Goal: Task Accomplishment & Management: Use online tool/utility

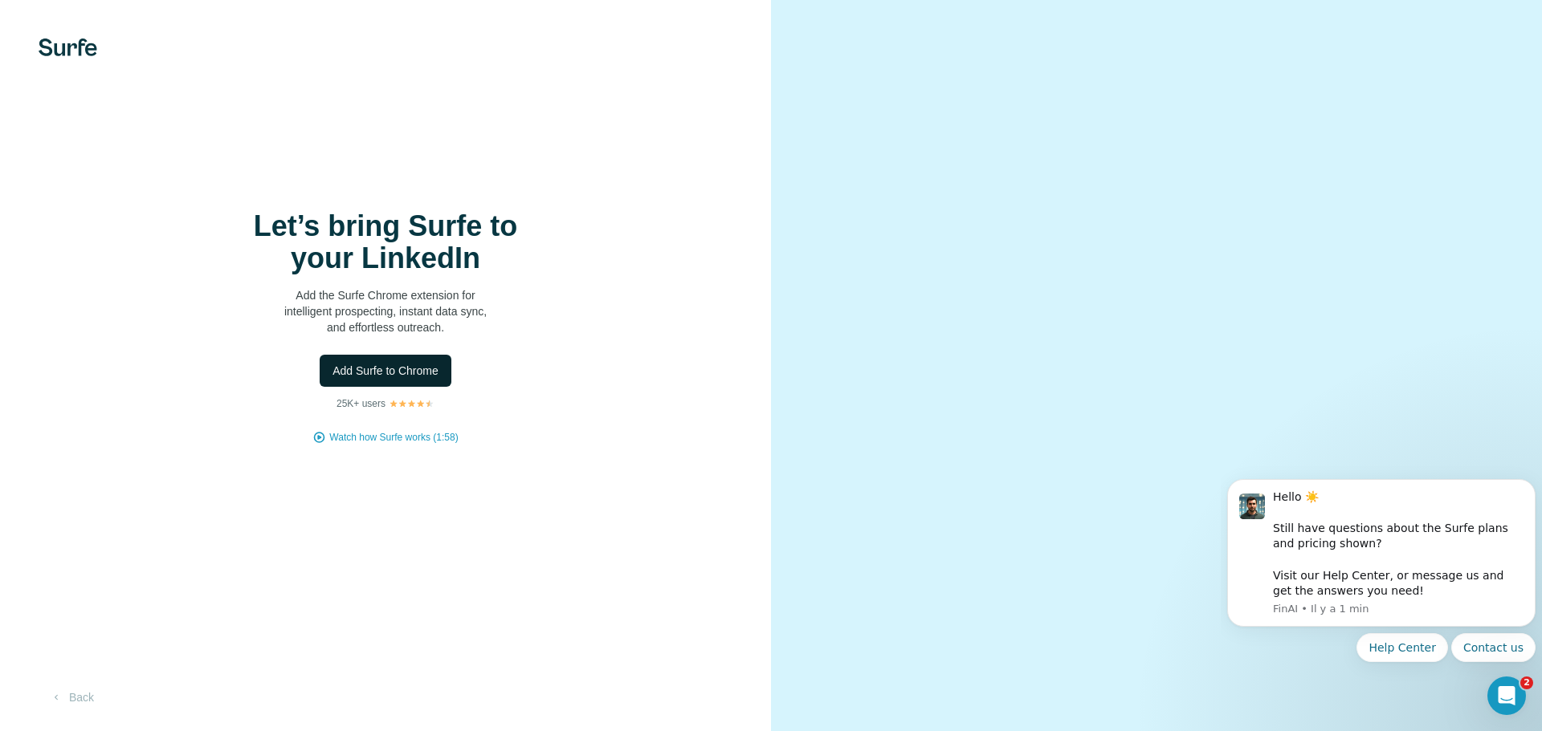
click at [363, 369] on span "Add Surfe to Chrome" at bounding box center [385, 371] width 106 height 16
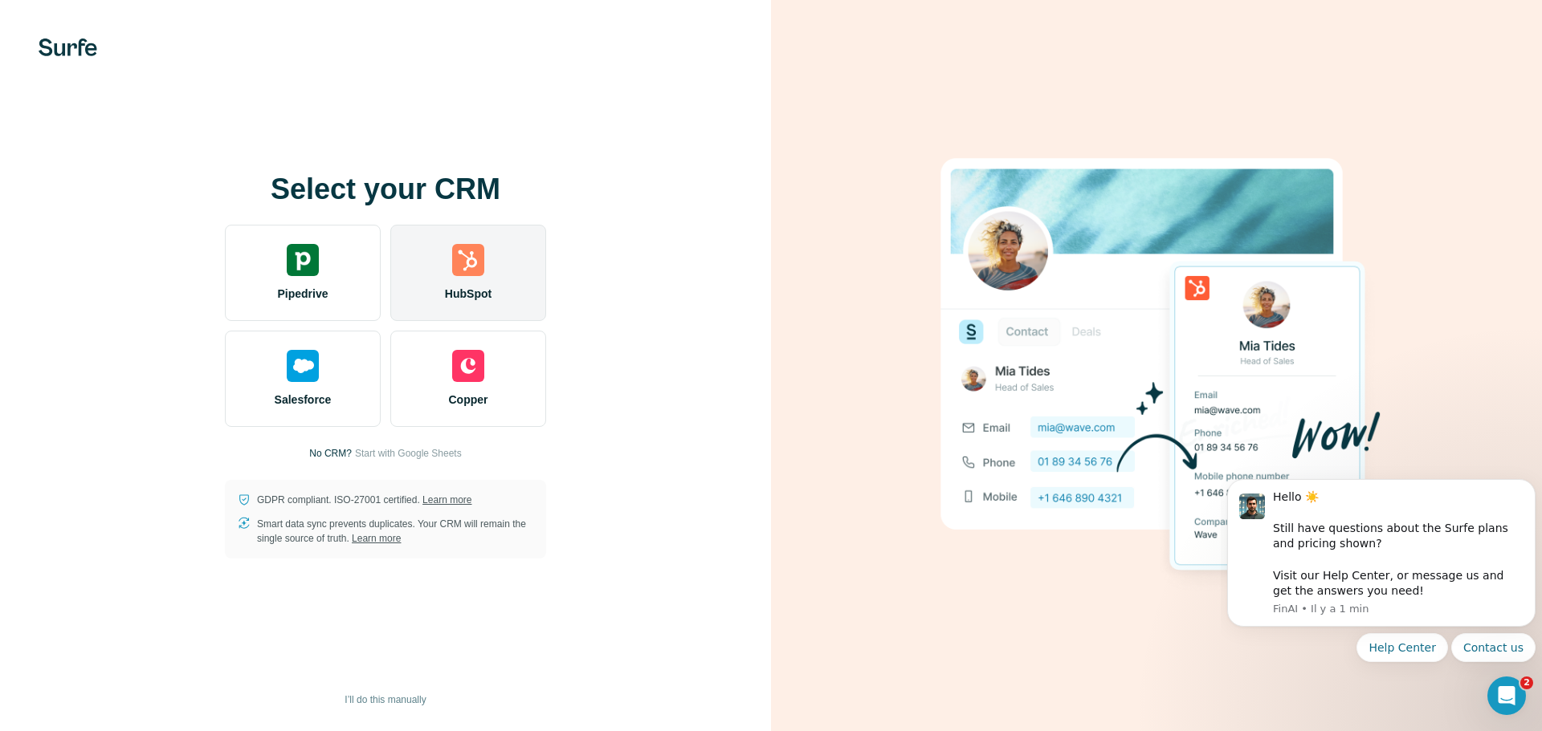
click at [457, 283] on div "HubSpot" at bounding box center [468, 273] width 156 height 96
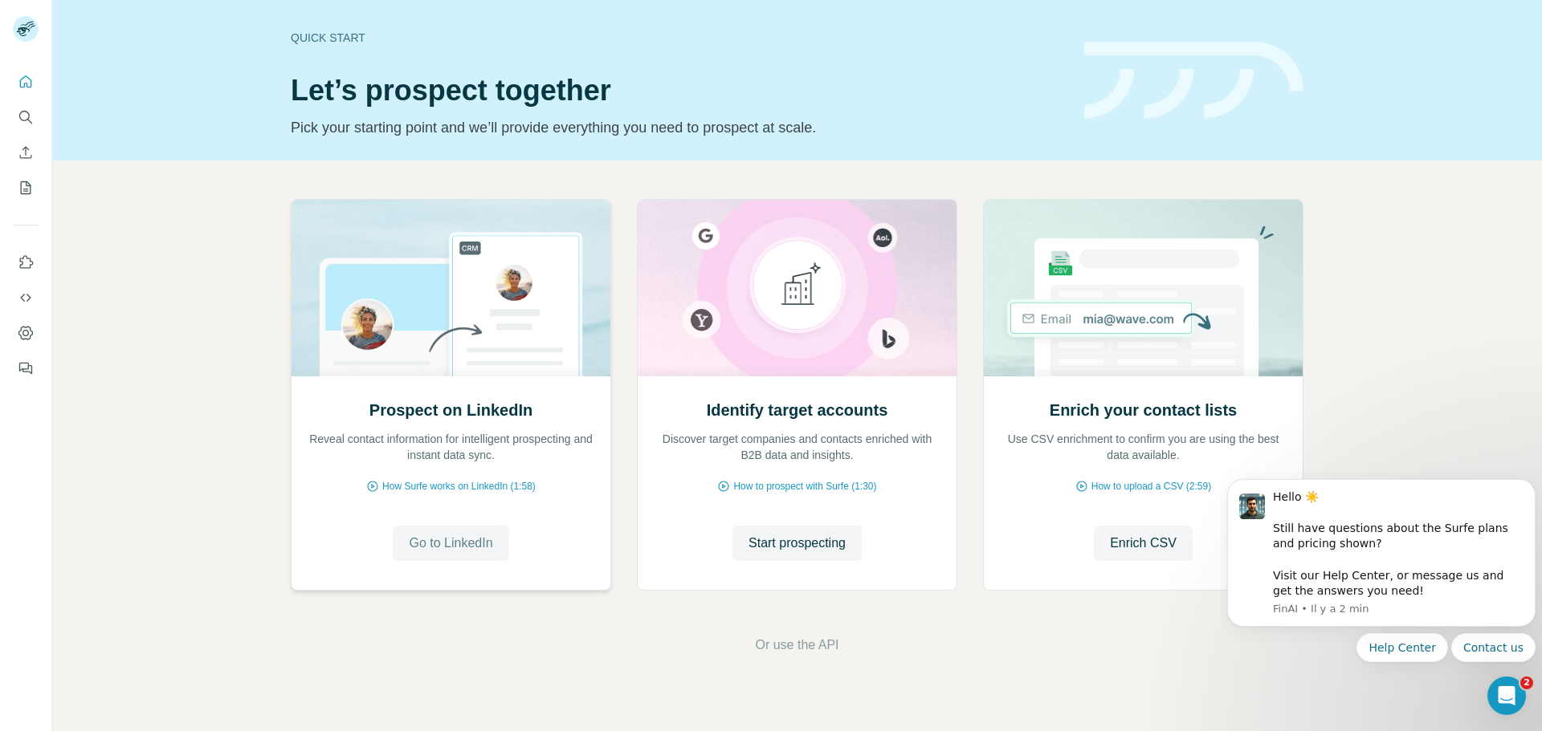
click at [466, 539] on span "Go to LinkedIn" at bounding box center [450, 543] width 83 height 19
click at [771, 547] on span "Start prospecting" at bounding box center [796, 543] width 97 height 19
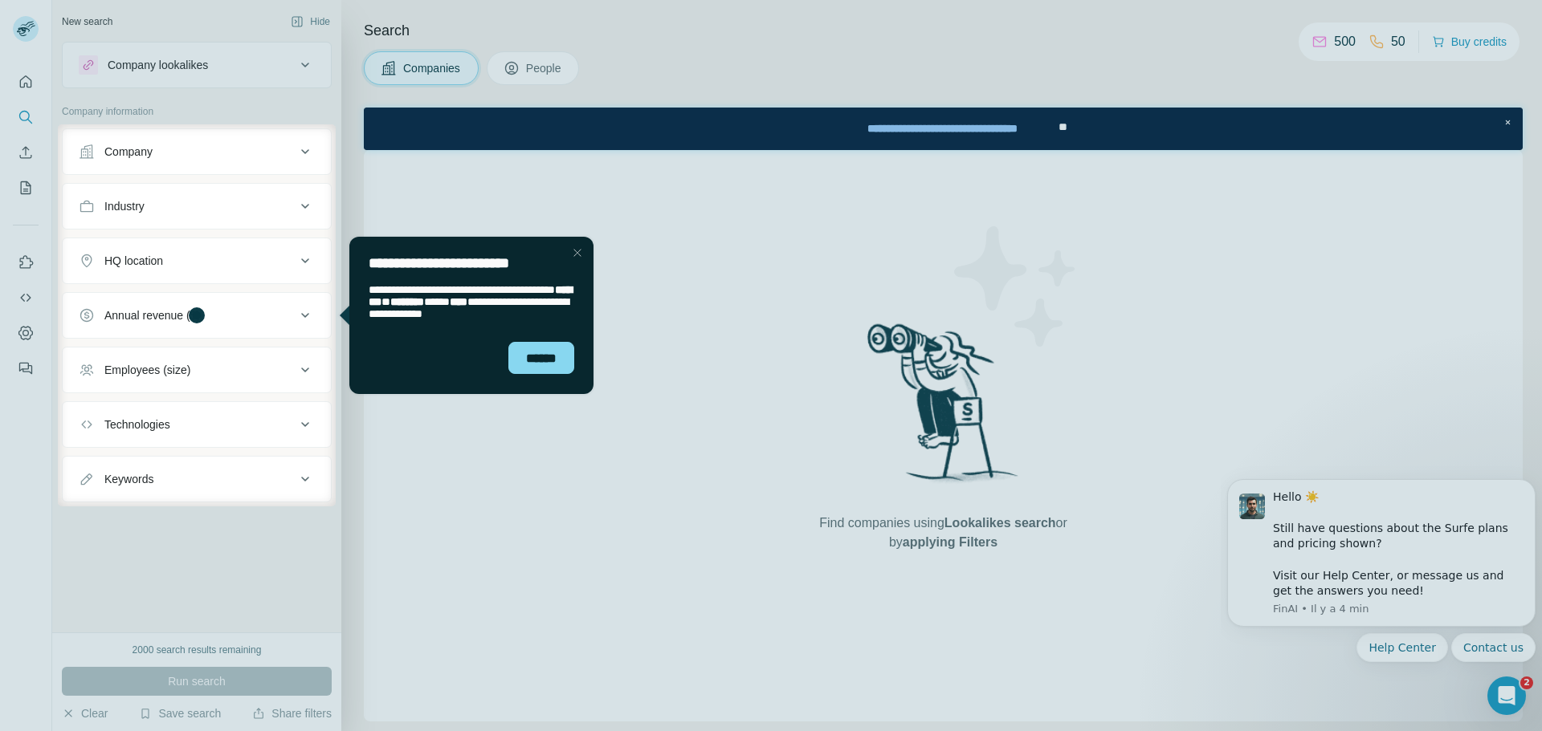
click at [577, 252] on div "Close Step" at bounding box center [577, 252] width 19 height 19
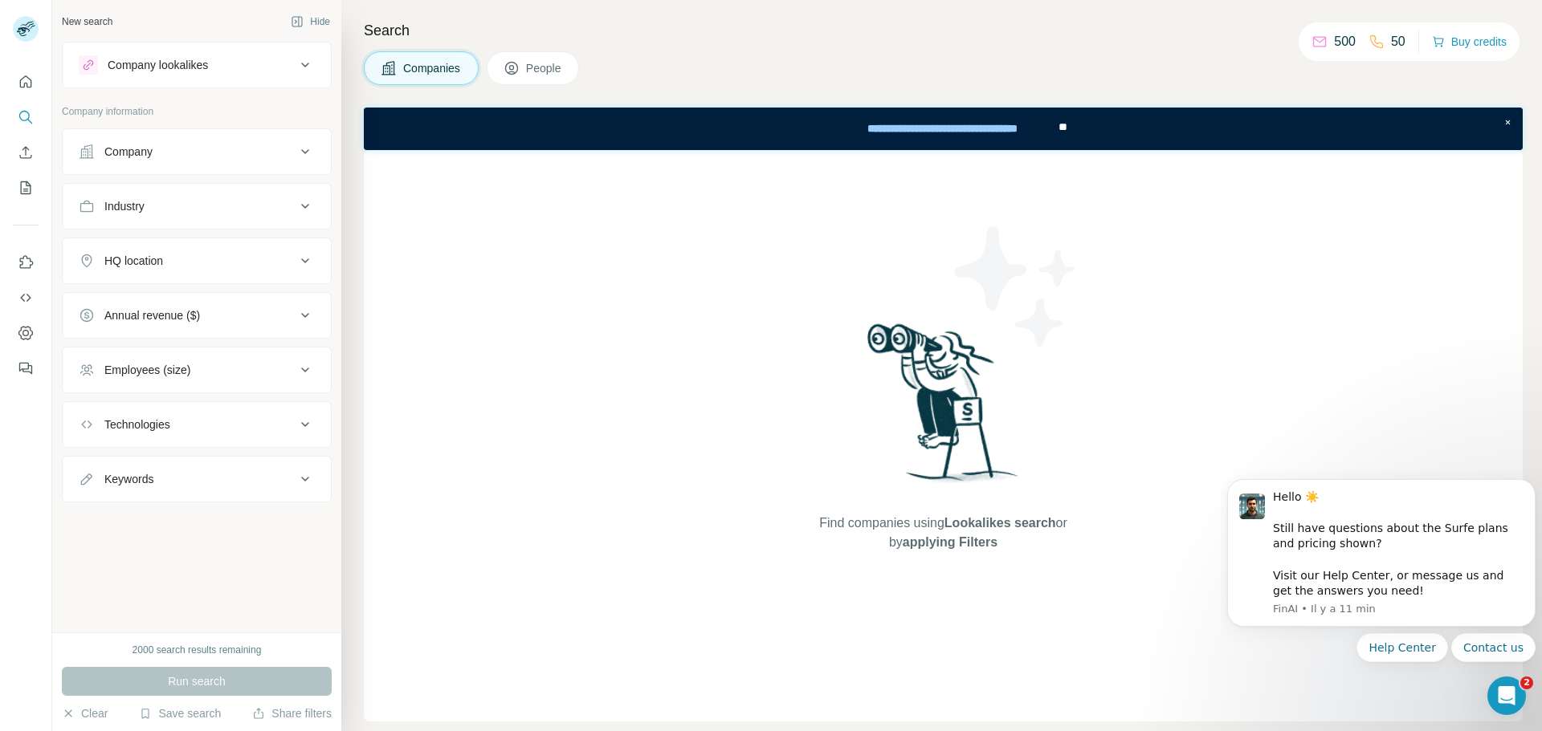
click at [161, 144] on div "Company" at bounding box center [187, 152] width 217 height 16
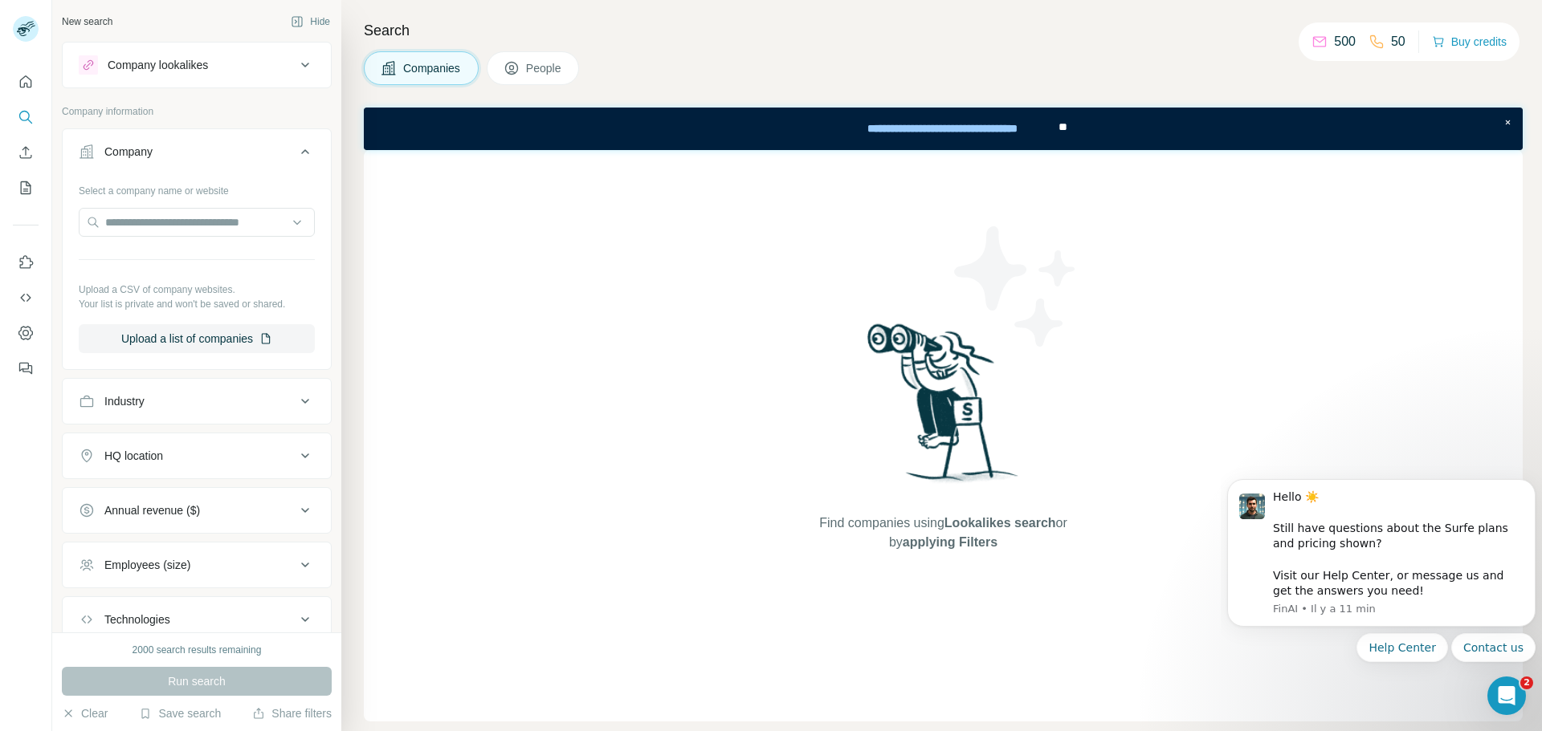
click at [161, 144] on div "Company" at bounding box center [187, 152] width 217 height 16
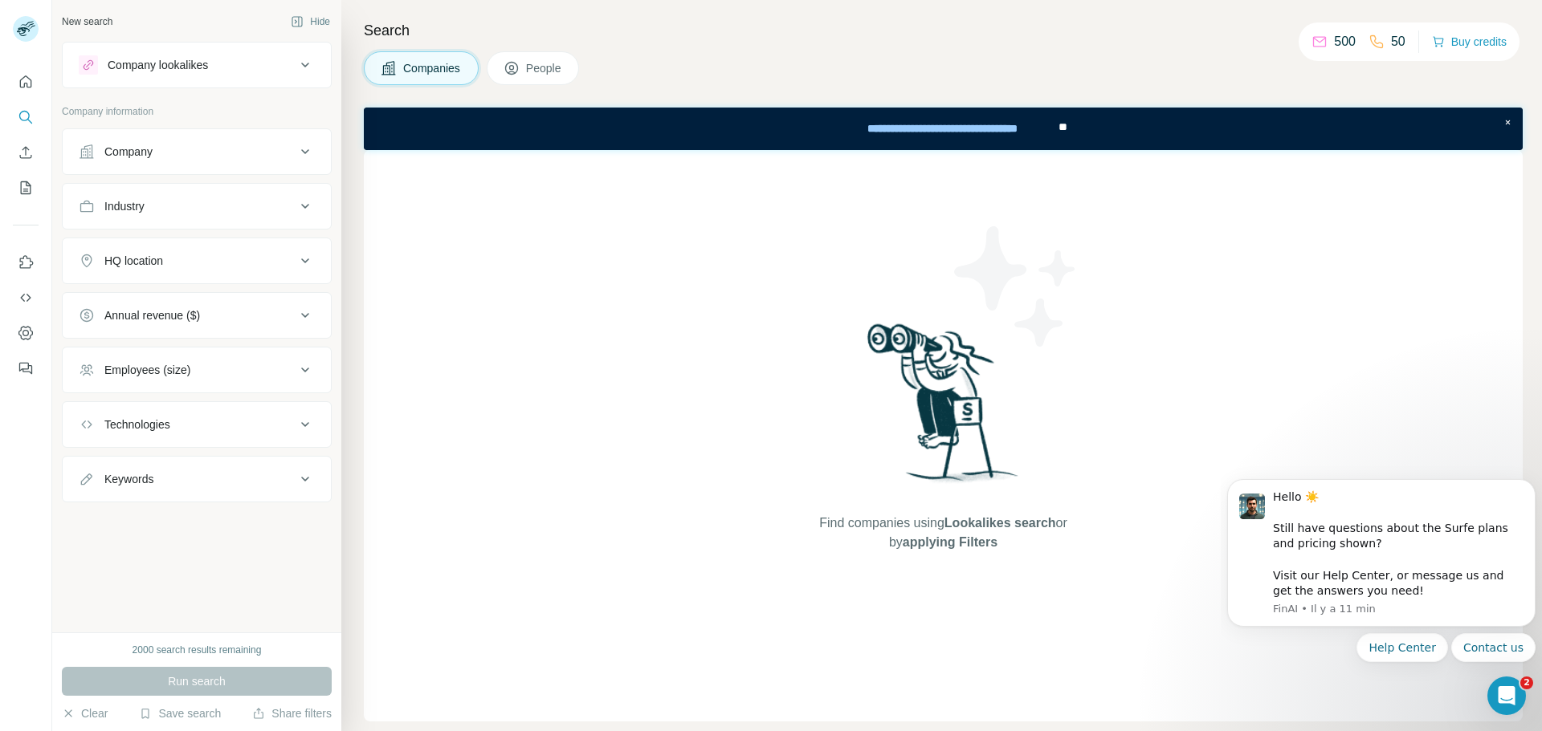
click at [542, 61] on span "People" at bounding box center [544, 68] width 37 height 16
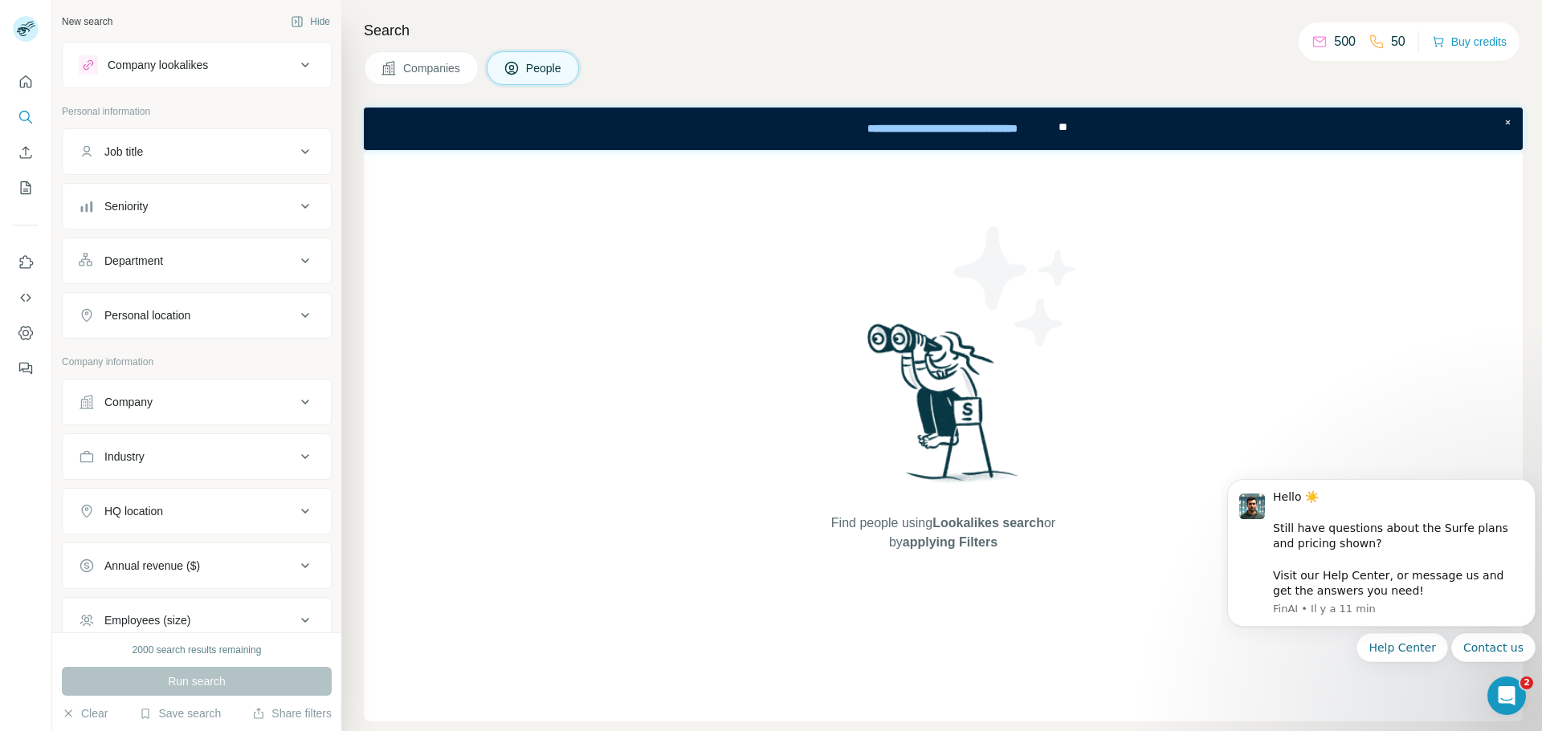
click at [439, 70] on span "Companies" at bounding box center [432, 68] width 59 height 16
